Goal: Information Seeking & Learning: Learn about a topic

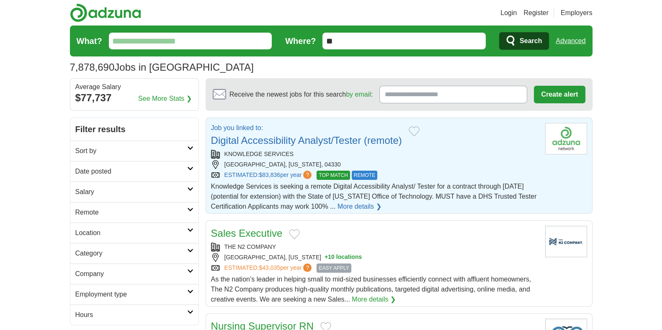
click at [195, 44] on input "What?" at bounding box center [190, 41] width 163 height 17
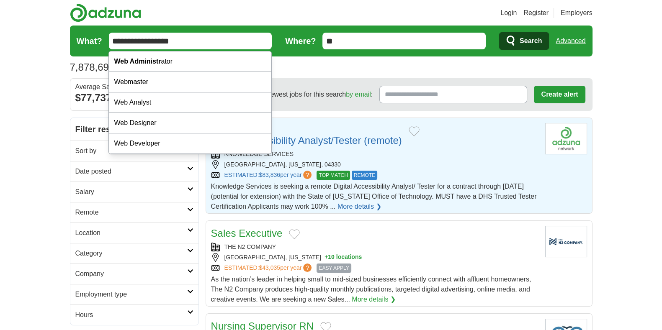
type input "**********"
click at [499, 32] on button "Search" at bounding box center [524, 41] width 50 height 18
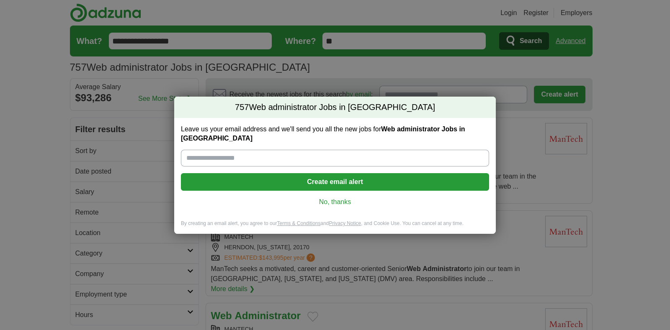
click at [324, 198] on link "No, thanks" at bounding box center [334, 202] width 295 height 9
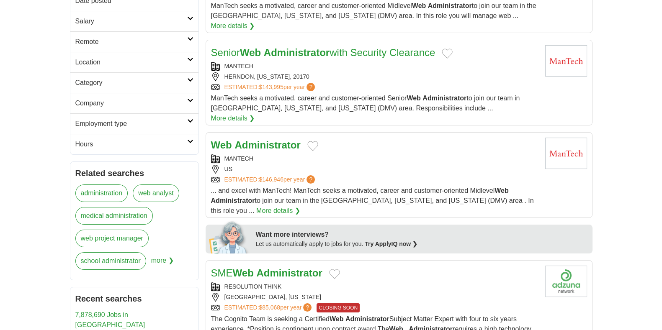
scroll to position [175, 0]
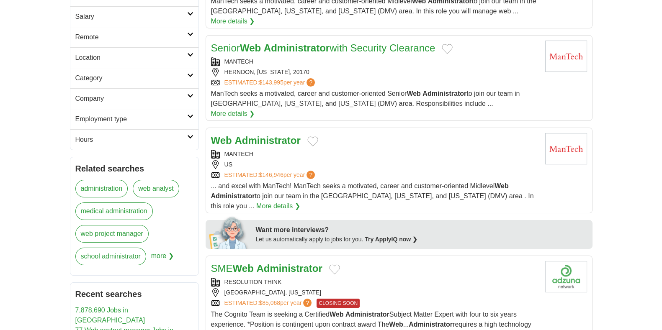
click at [275, 135] on strong "Administrator" at bounding box center [267, 140] width 66 height 11
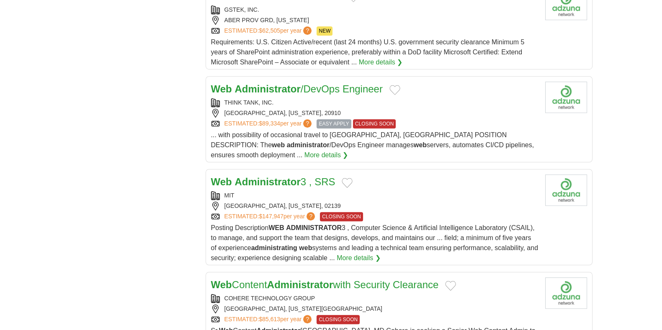
scroll to position [795, 0]
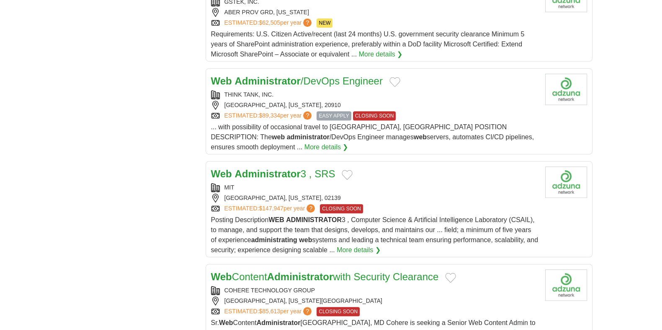
click at [249, 168] on strong "Administrator" at bounding box center [267, 173] width 66 height 11
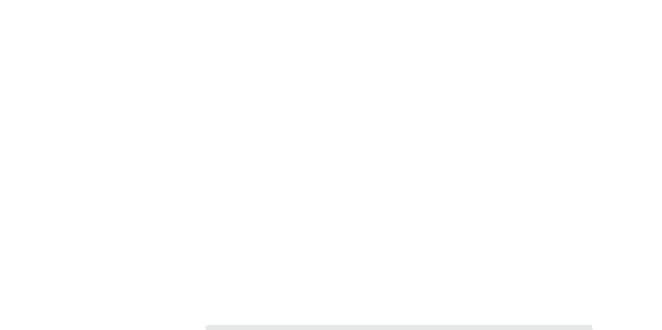
scroll to position [1229, 0]
